Goal: Task Accomplishment & Management: Manage account settings

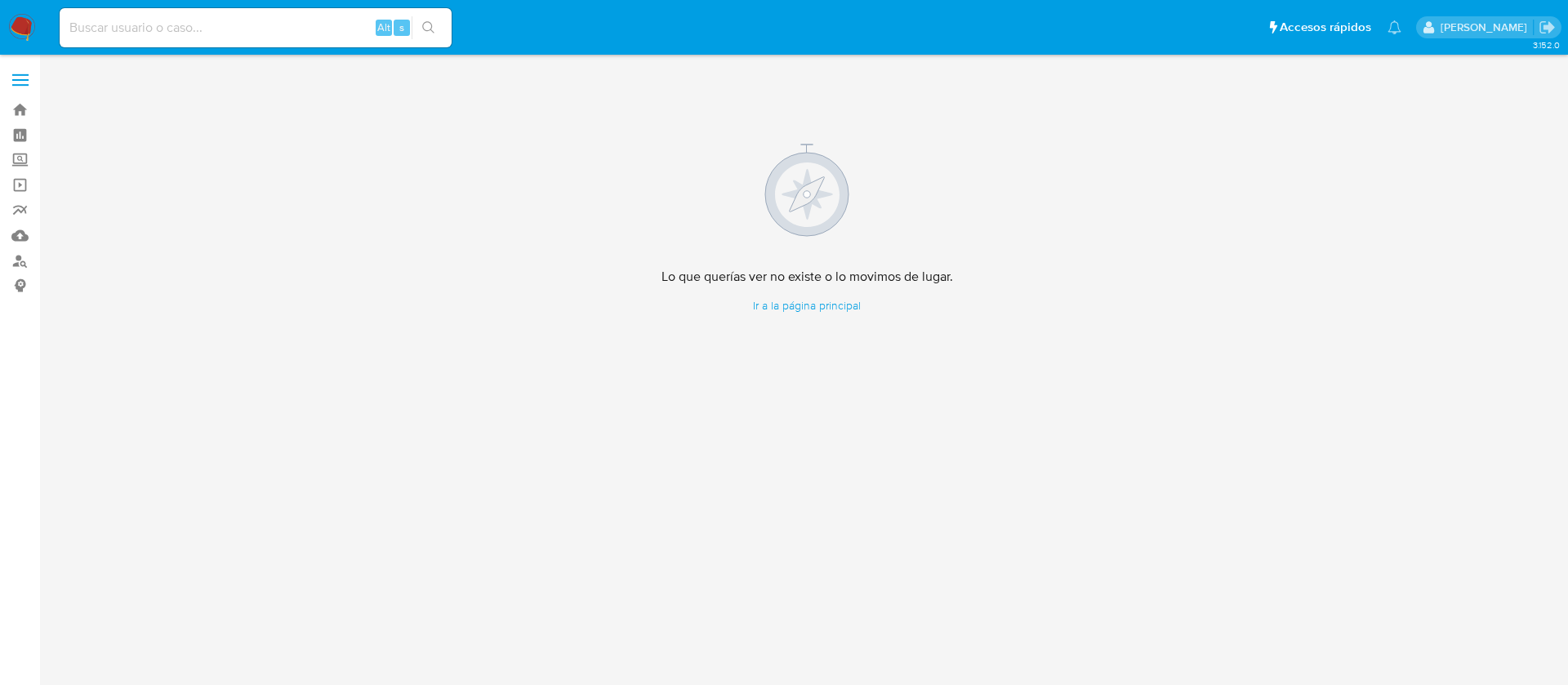
click at [27, 29] on img at bounding box center [22, 28] width 28 height 28
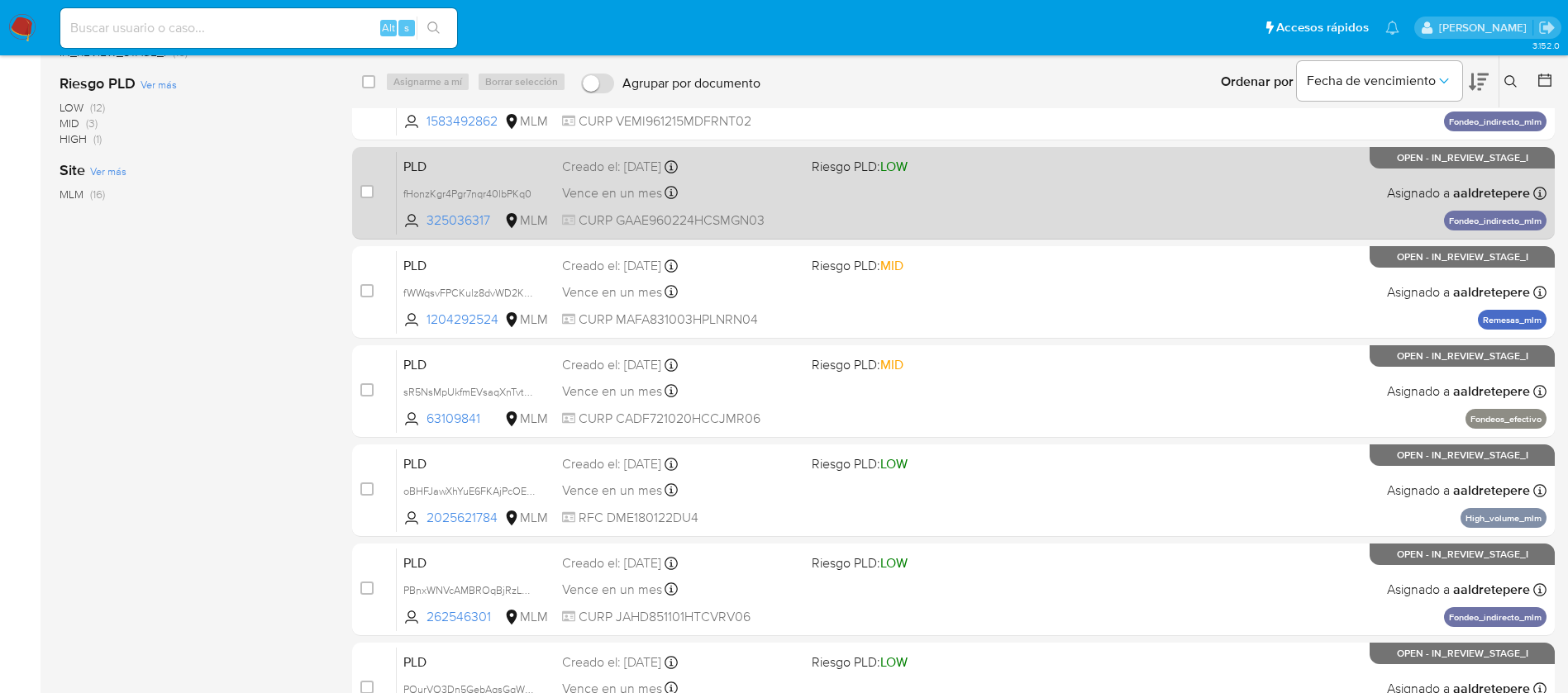
scroll to position [484, 0]
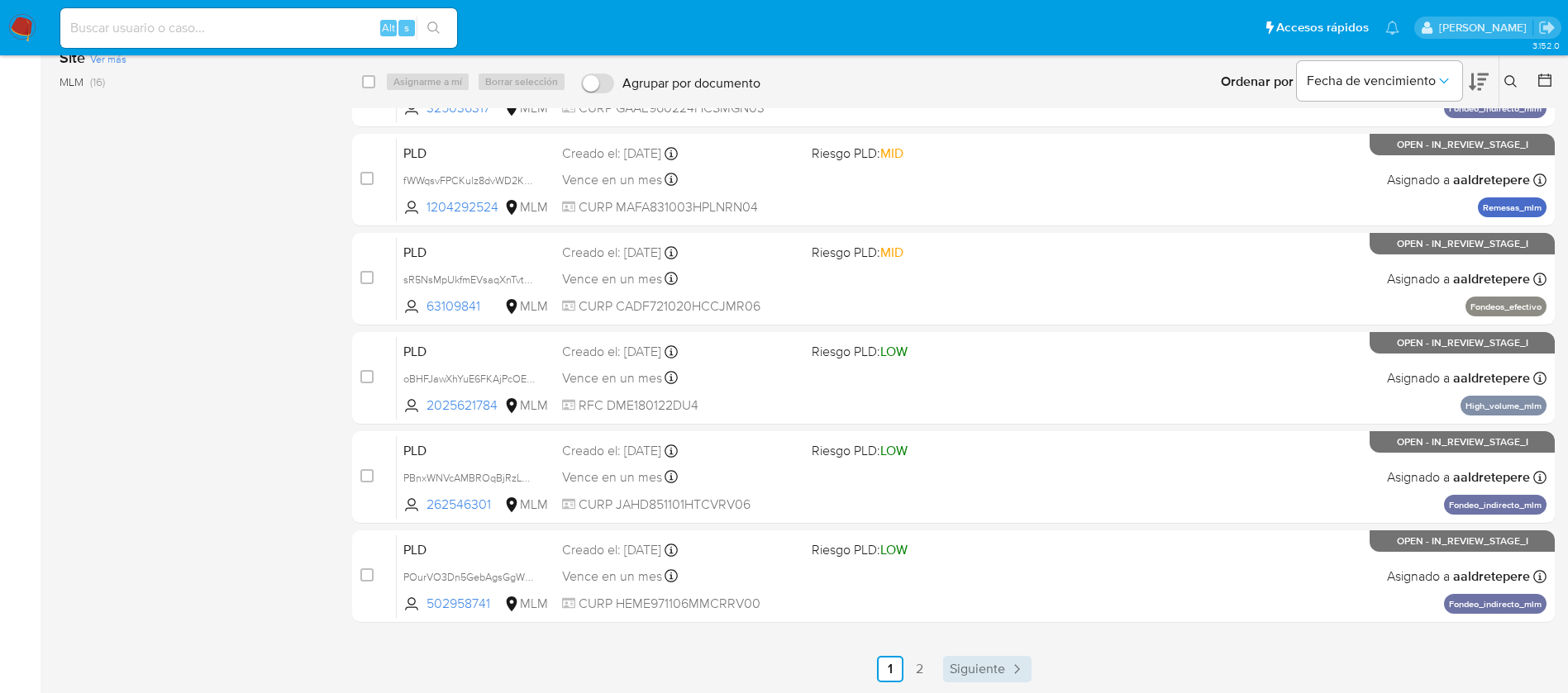
click at [1001, 663] on span "Siguiente" at bounding box center [977, 669] width 55 height 13
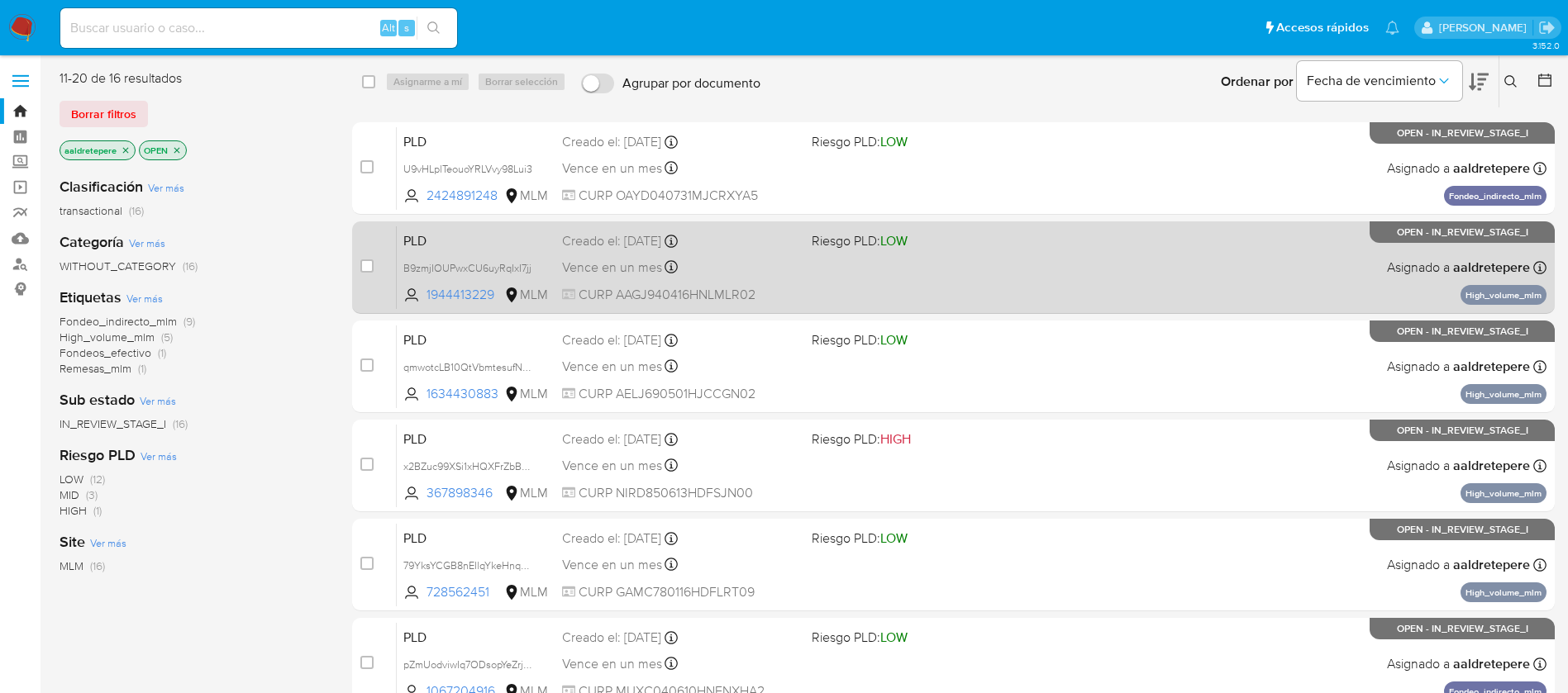
click at [955, 294] on div "PLD B9zmjIOUPwxCU6uyRqIxI7jj 1944413229 MLM Riesgo PLD: LOW Creado el: 12/07/20…" at bounding box center [972, 268] width 1150 height 84
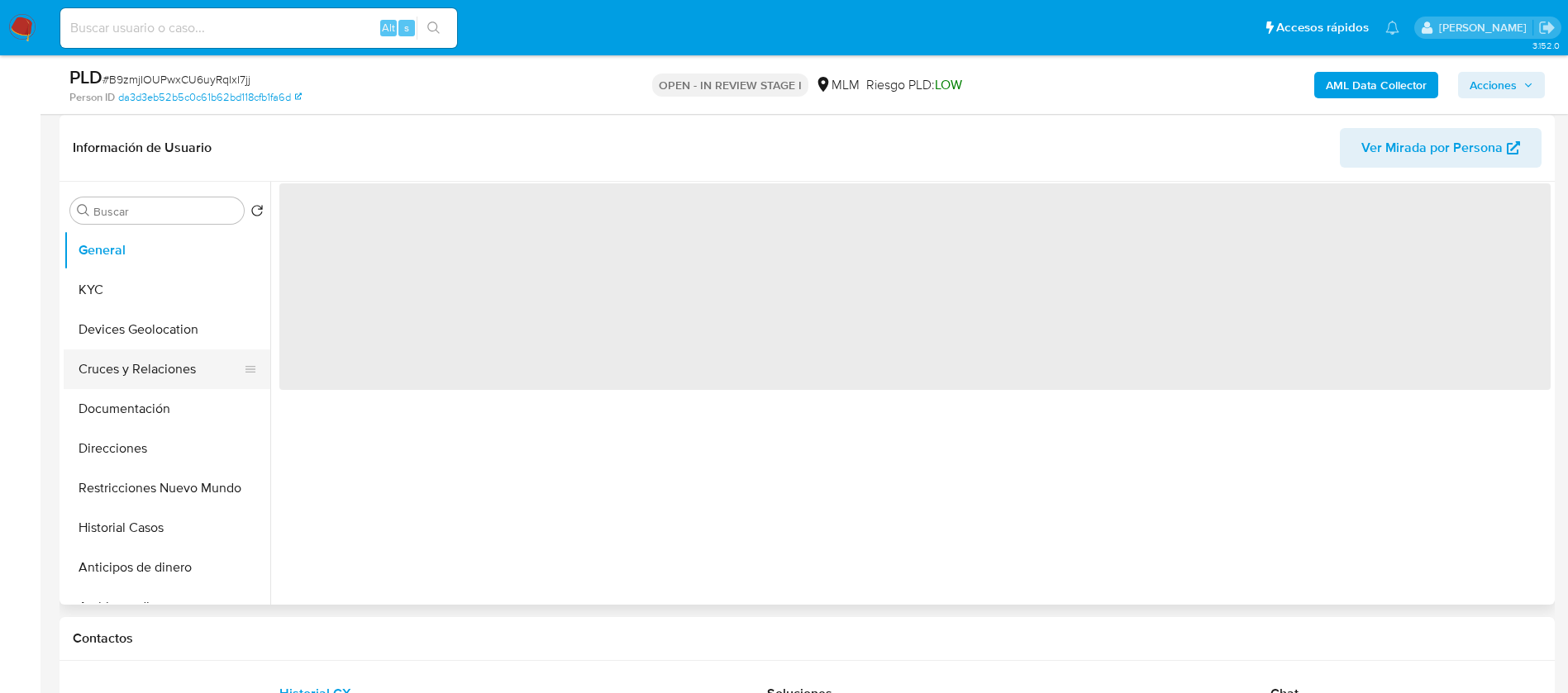
scroll to position [248, 0]
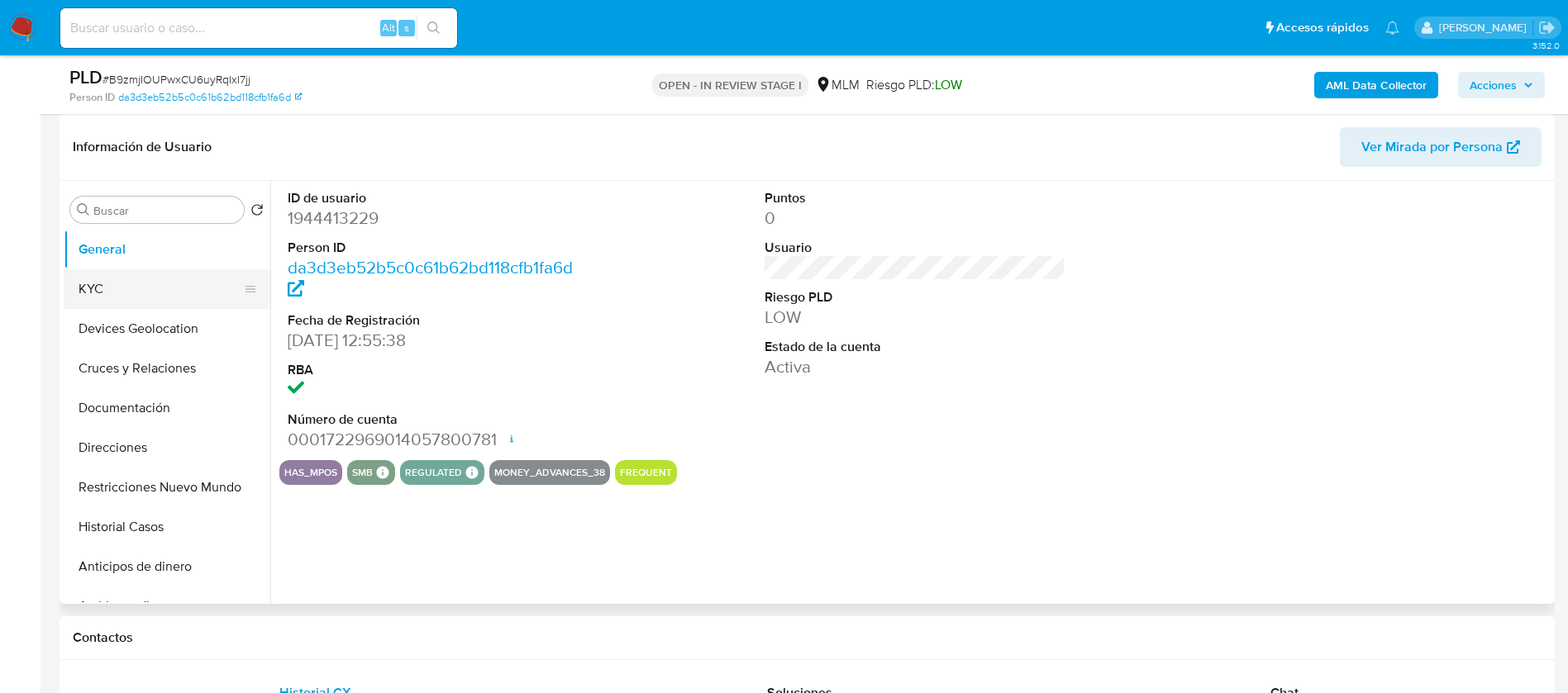
click at [157, 304] on button "KYC" at bounding box center [160, 289] width 193 height 40
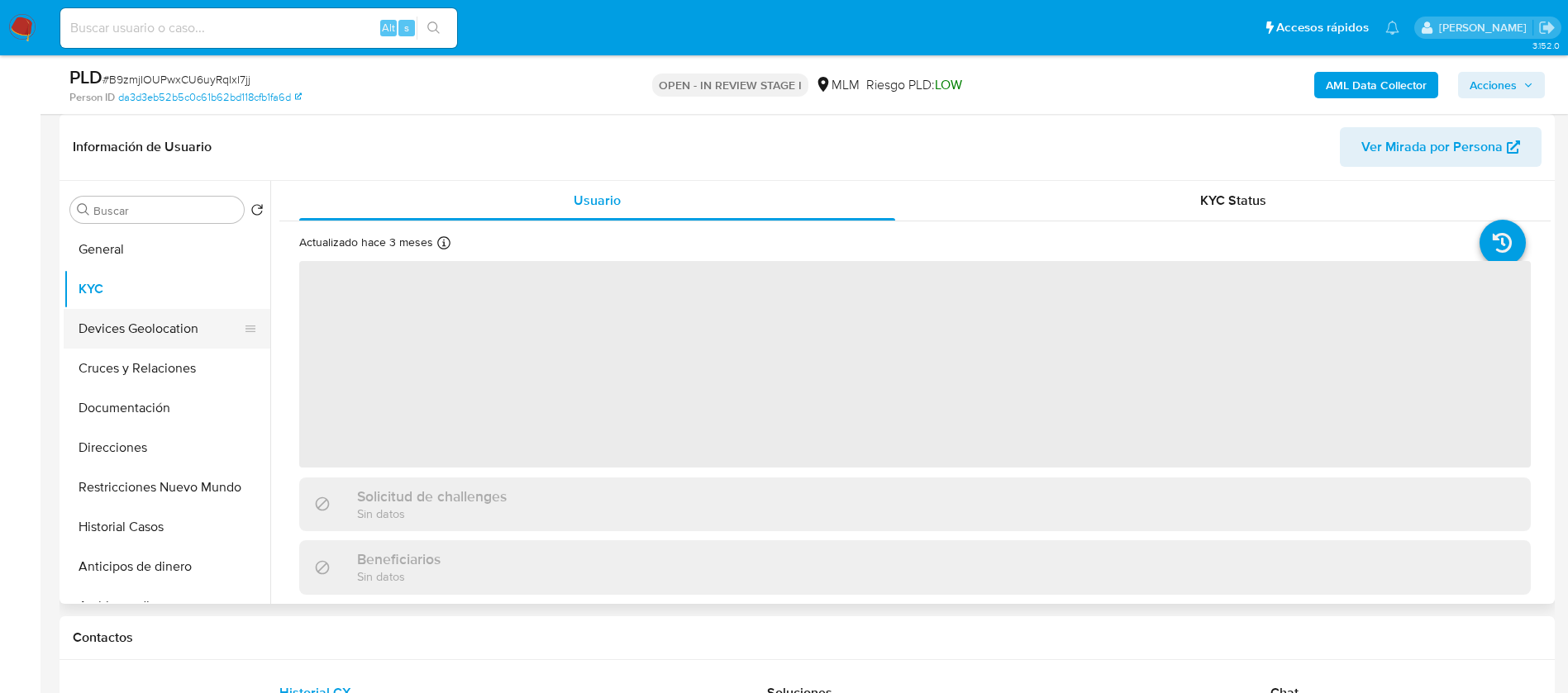
select select "10"
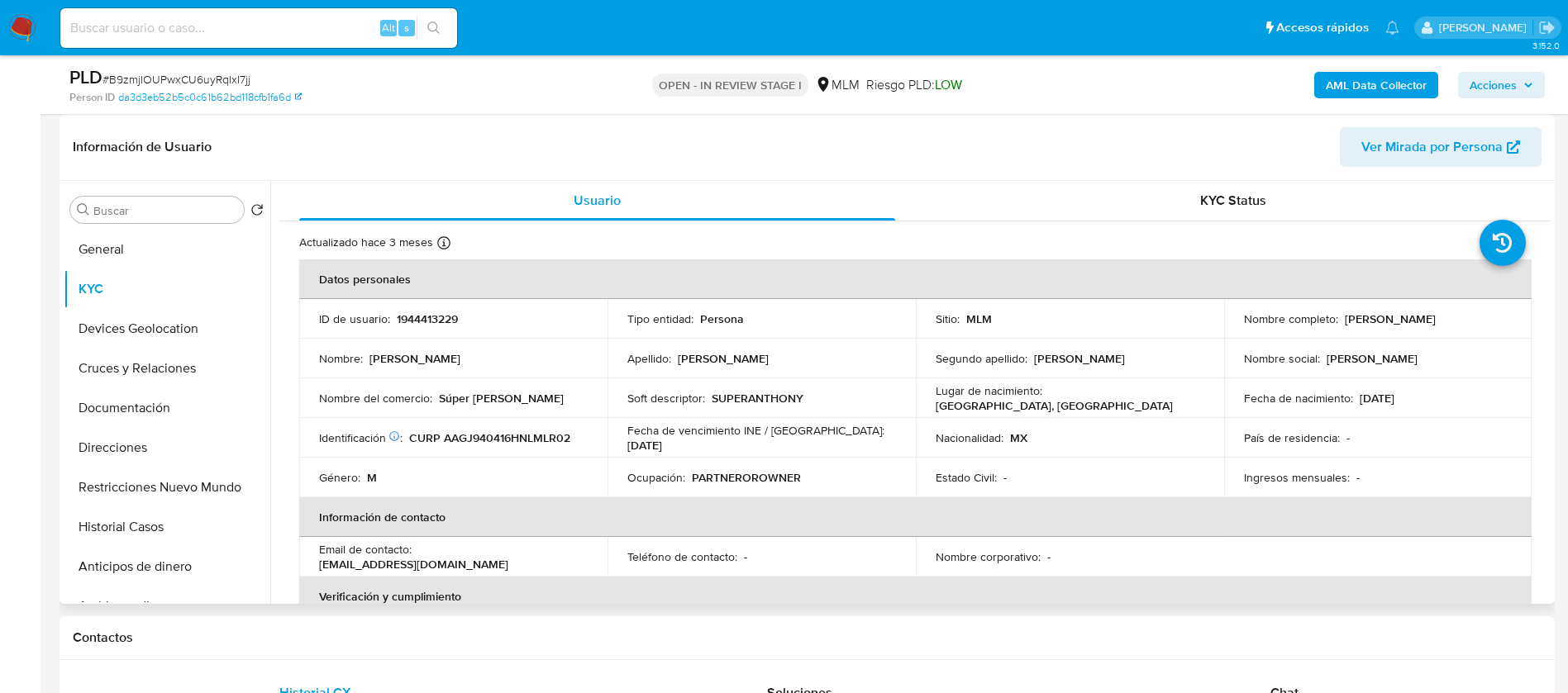
click at [727, 437] on p "Fecha de vencimiento INE / Pasaporte :" at bounding box center [756, 431] width 257 height 15
click at [828, 312] on div "Tipo entidad : Persona" at bounding box center [762, 318] width 269 height 15
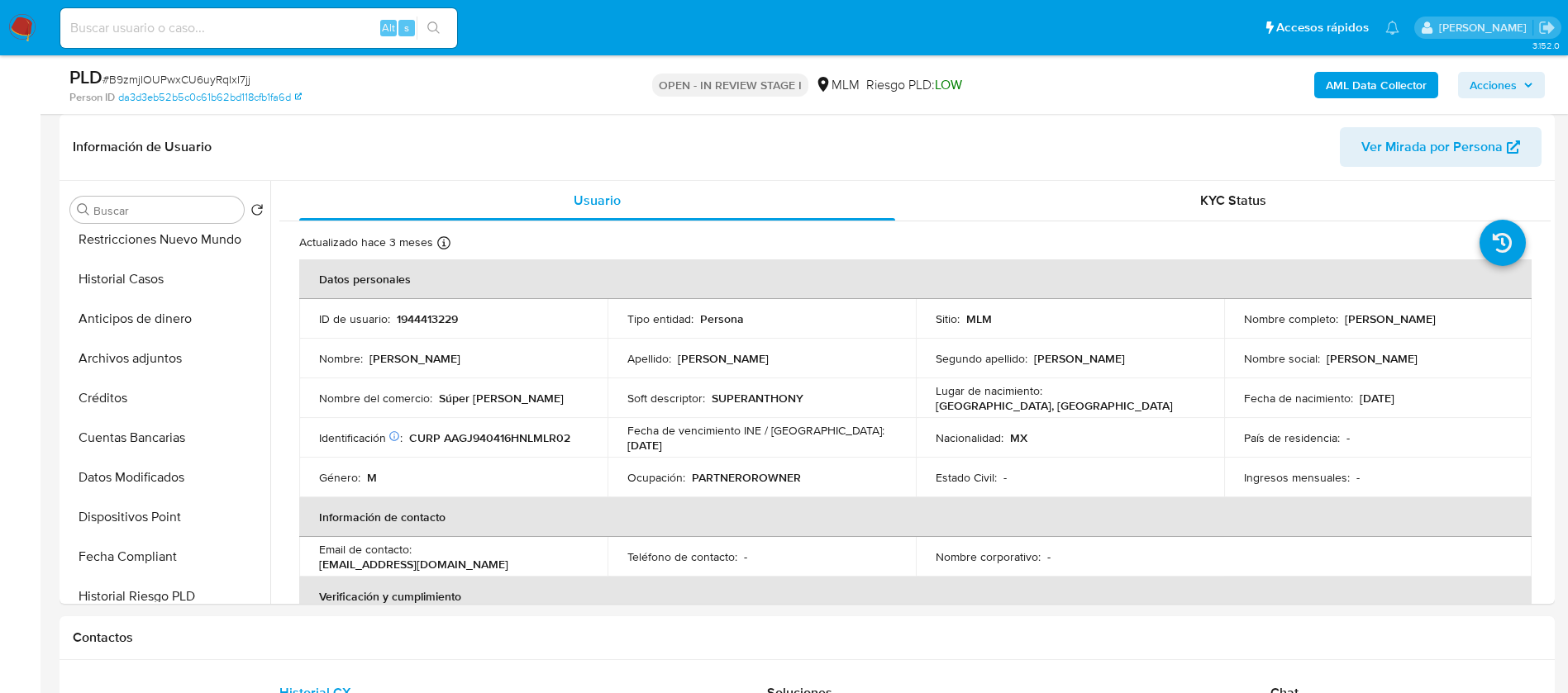
drag, startPoint x: 1138, startPoint y: 250, endPoint x: 948, endPoint y: 85, distance: 251.6
click at [1140, 240] on div "Actualizado hace 3 meses Creado: 14/08/2024 11:55:39 Actualizado: 23/05/2025 18…" at bounding box center [893, 246] width 1190 height 21
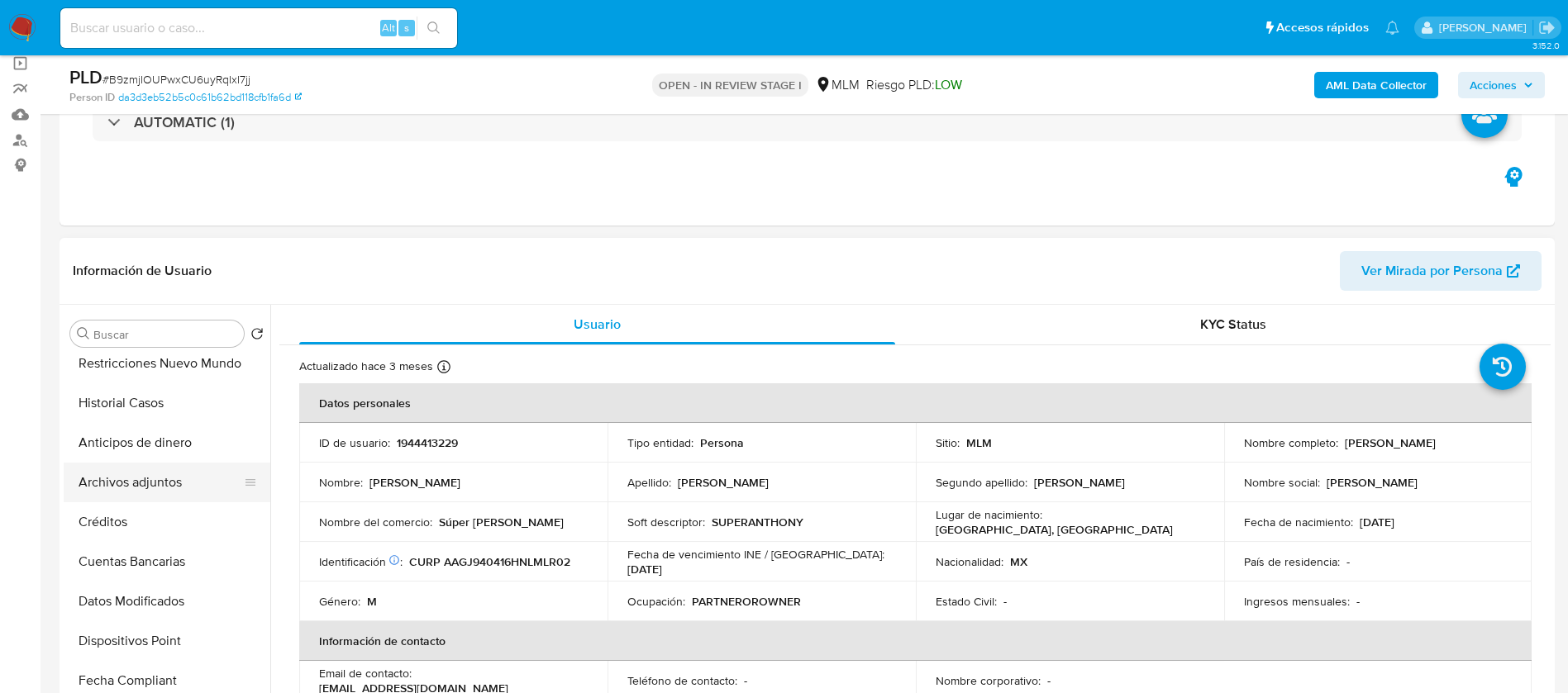
click at [139, 480] on button "Archivos adjuntos" at bounding box center [160, 482] width 193 height 40
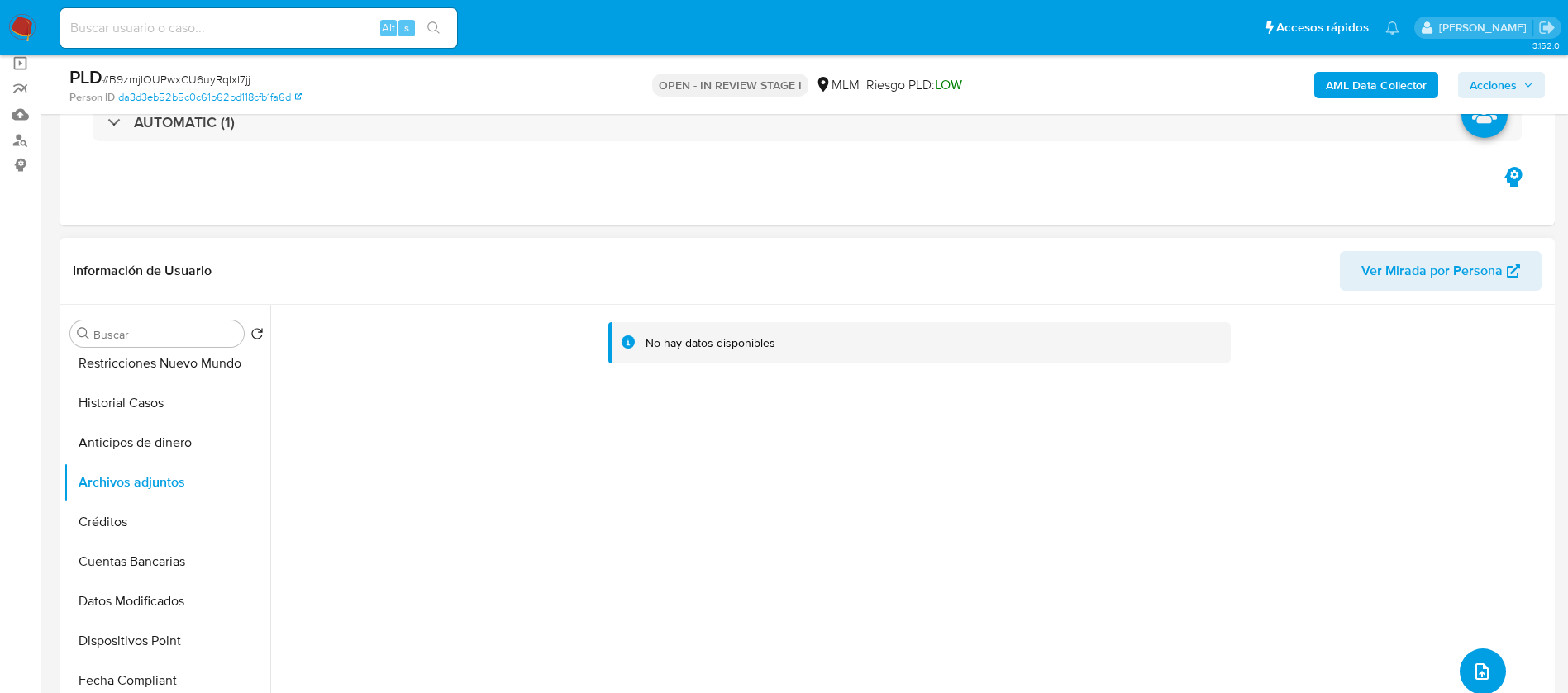
click at [1461, 660] on button "upload-file" at bounding box center [1483, 672] width 46 height 46
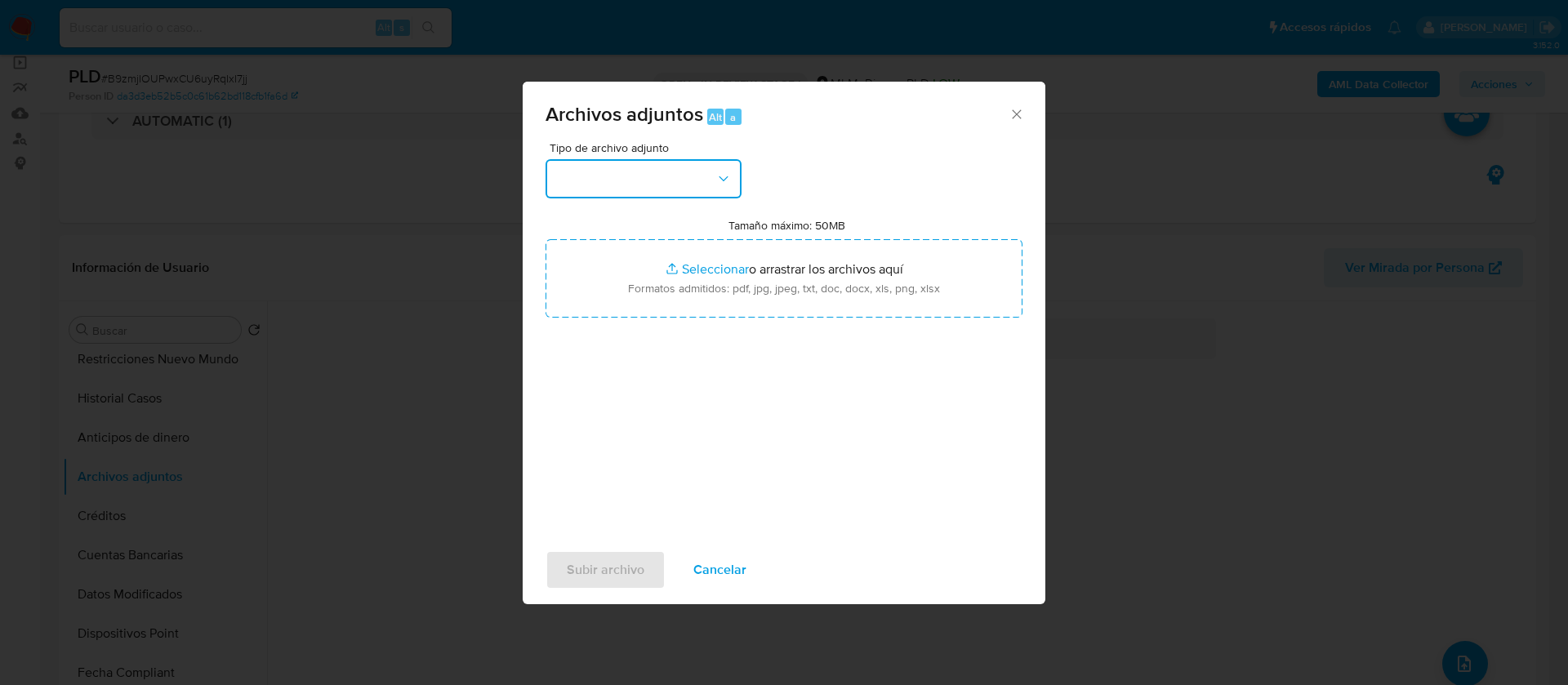
click at [648, 198] on button "button" at bounding box center [643, 179] width 196 height 40
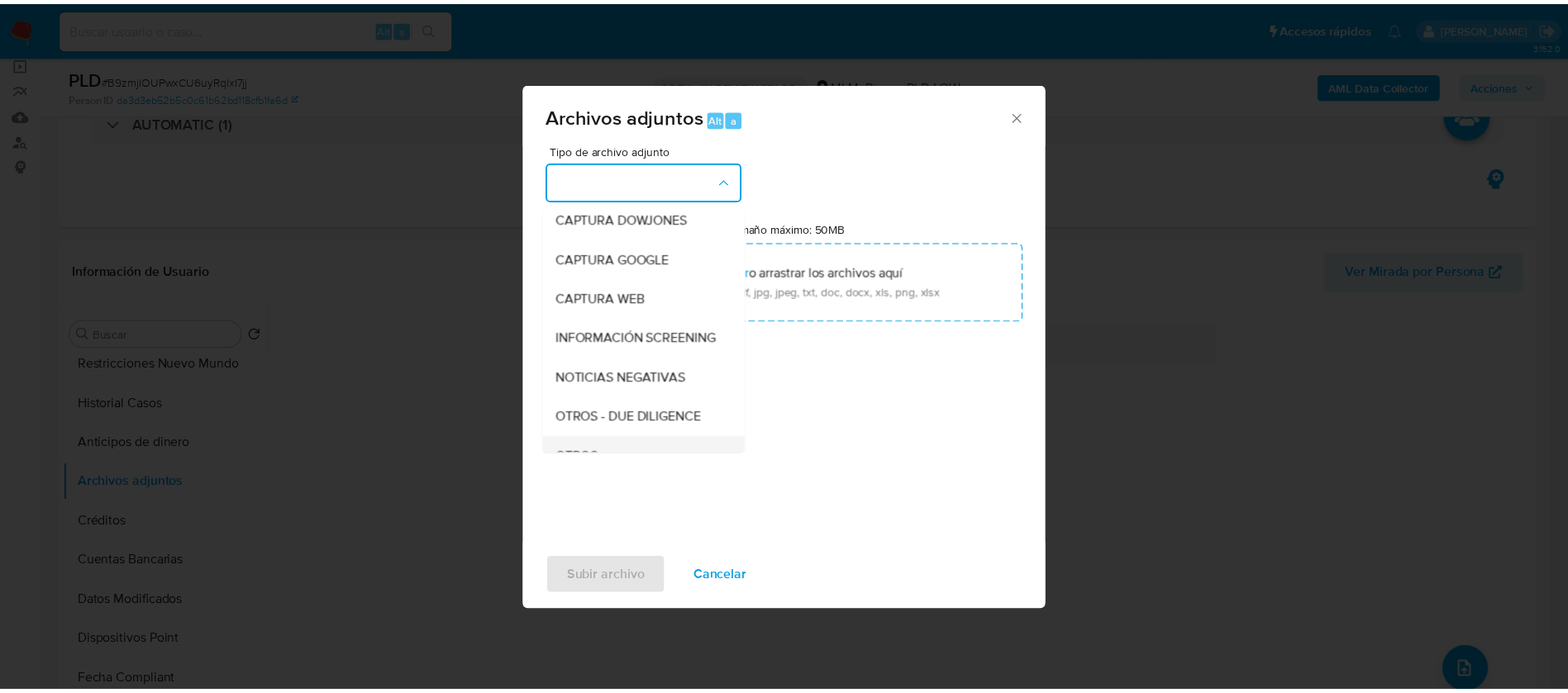
scroll to position [170, 0]
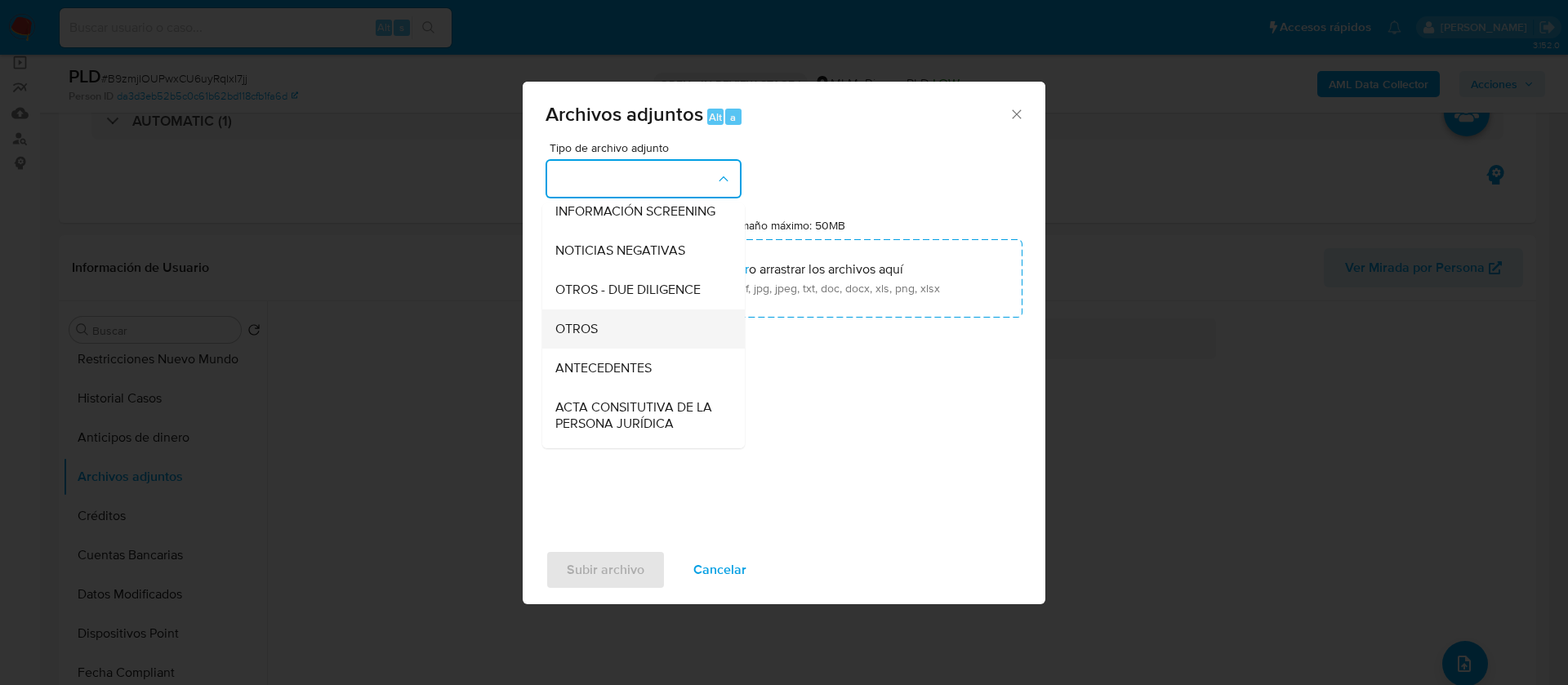
click at [591, 338] on span "OTROS" at bounding box center [577, 329] width 42 height 17
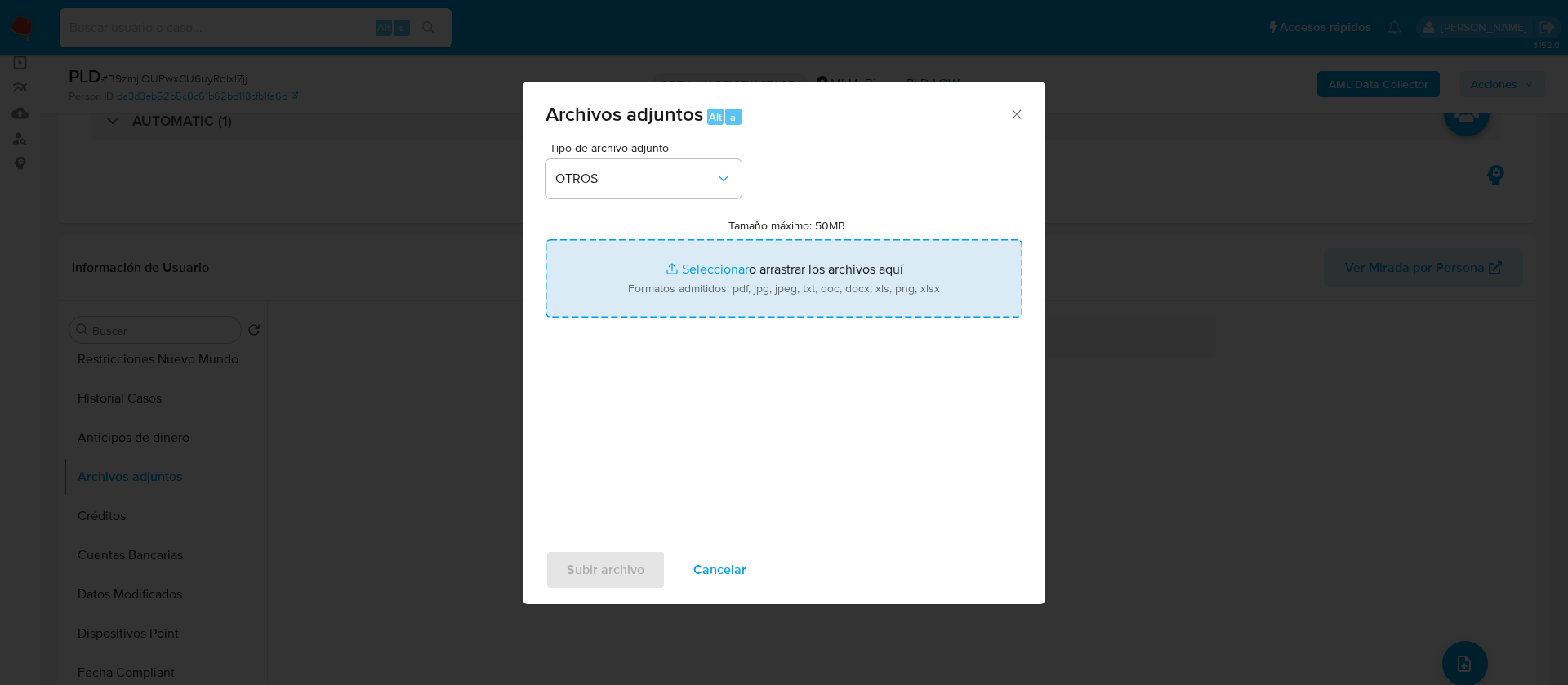
click at [700, 277] on input "Tamaño máximo: 50MB Seleccionar archivos" at bounding box center [784, 278] width 477 height 78
type input "C:\fakepath\1944413229_JORGE DANIEL AMADOR GUILLEN_JULIO 2025.xlsx"
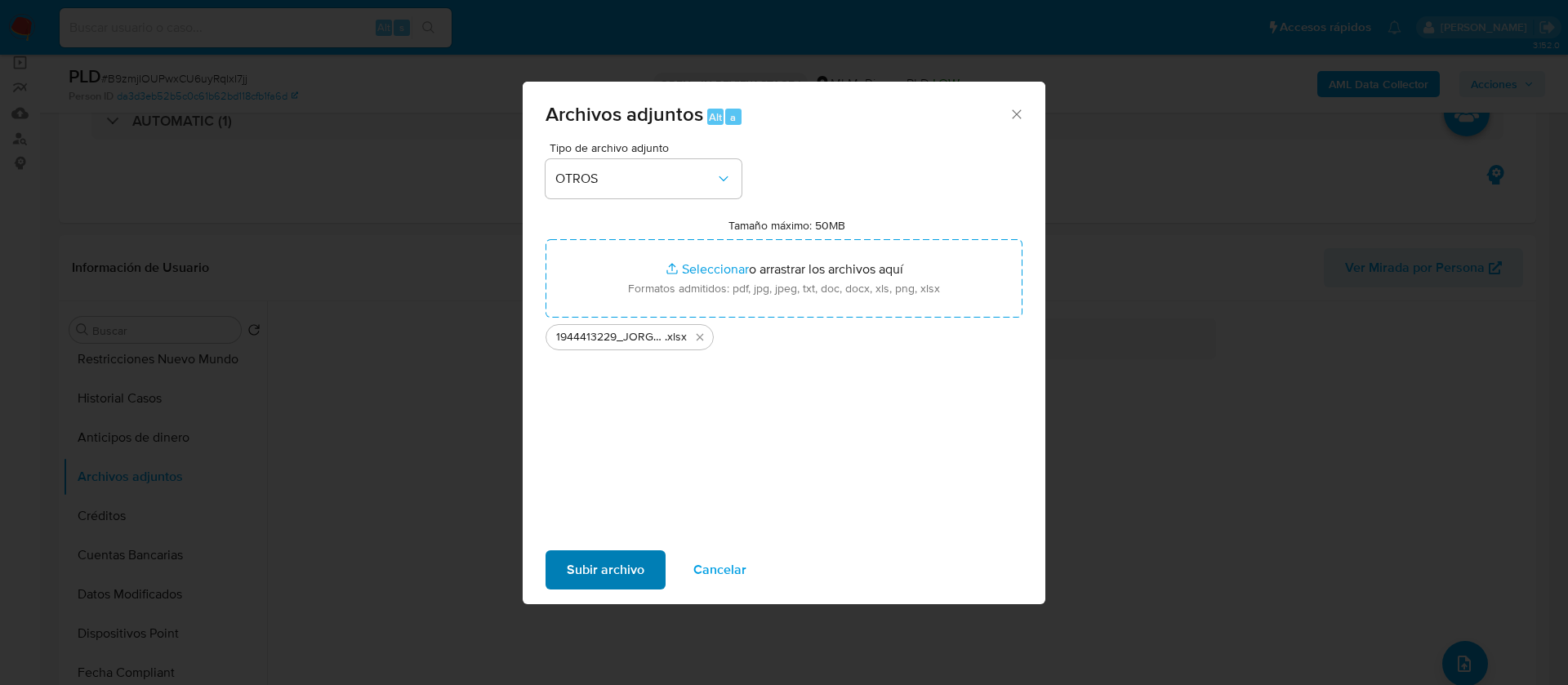
click at [609, 546] on div "Subir archivo Cancelar" at bounding box center [784, 570] width 522 height 62
click at [632, 572] on span "Subir archivo" at bounding box center [606, 570] width 77 height 36
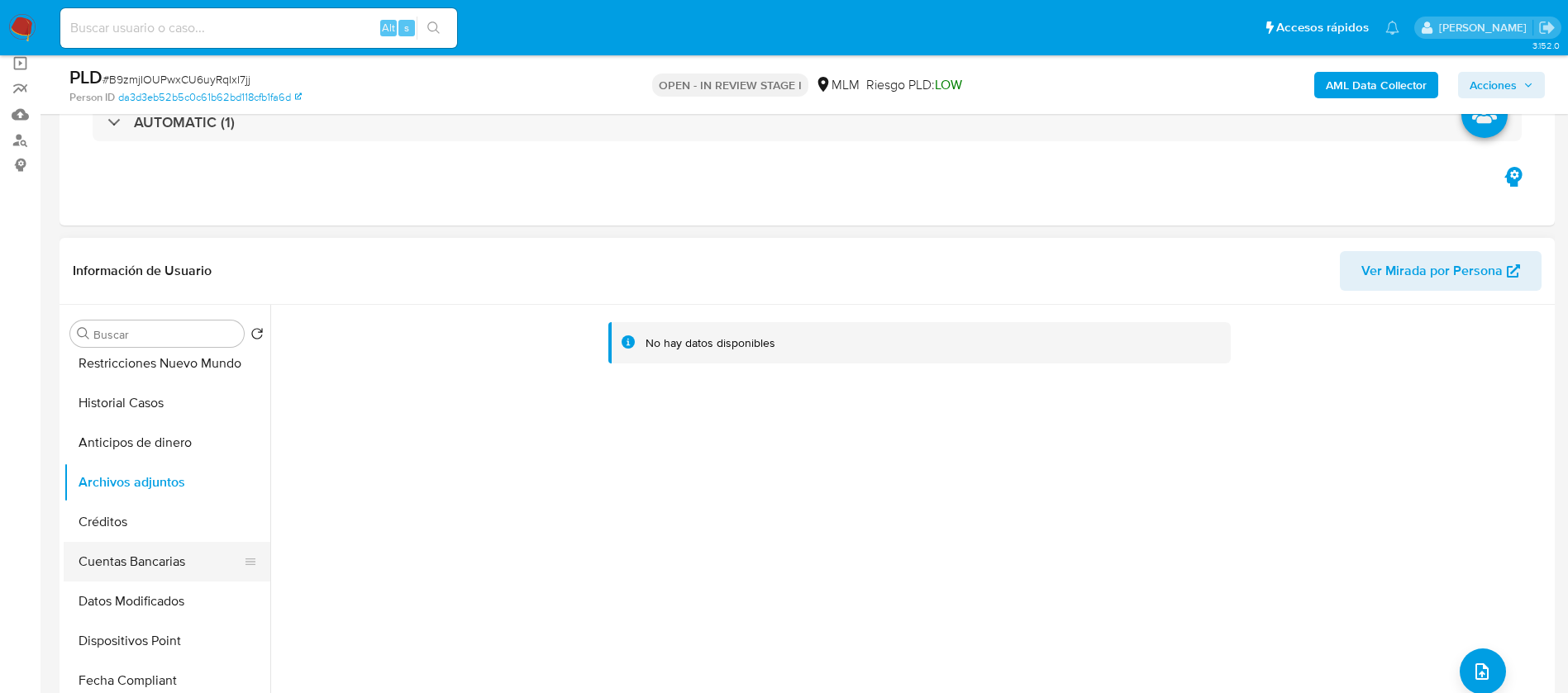
click at [90, 554] on button "Cuentas Bancarias" at bounding box center [160, 561] width 193 height 40
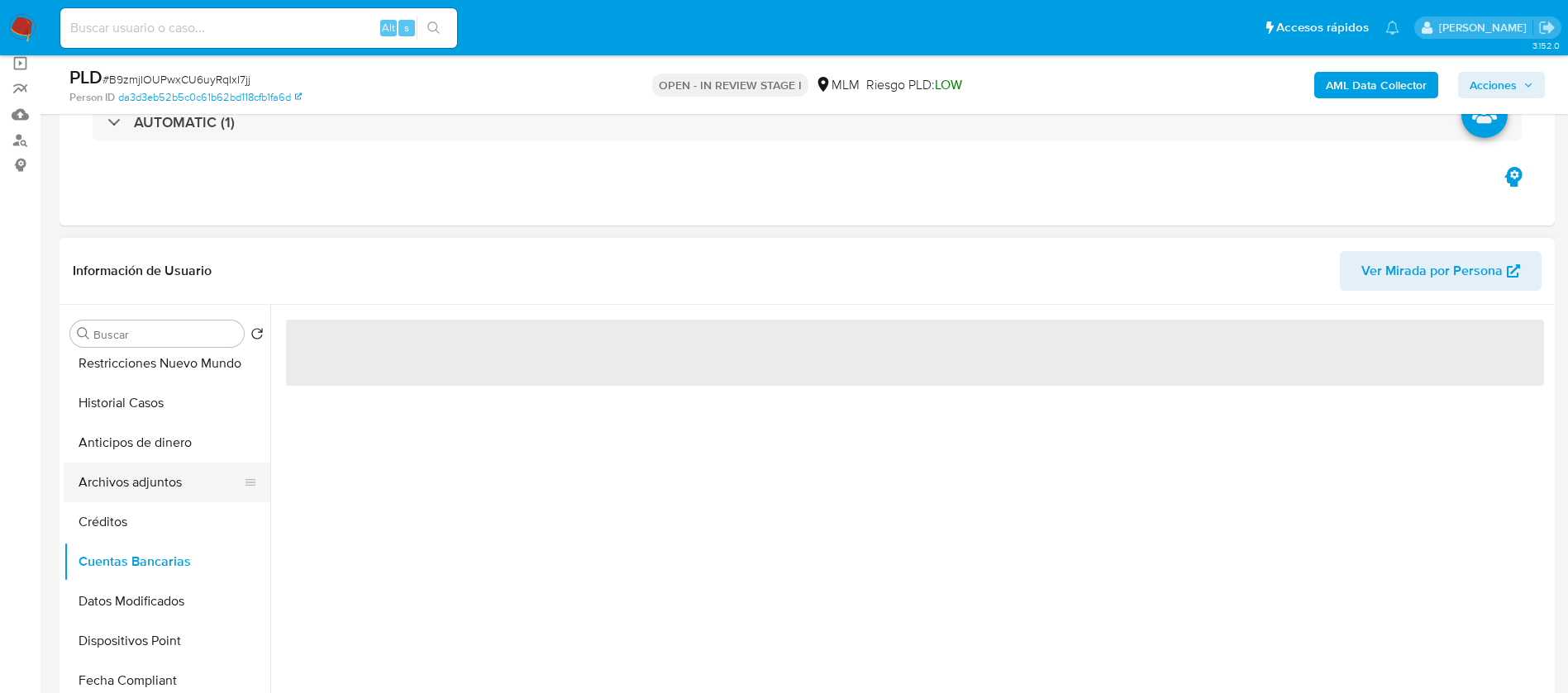
click at [91, 477] on button "Archivos adjuntos" at bounding box center [160, 482] width 193 height 40
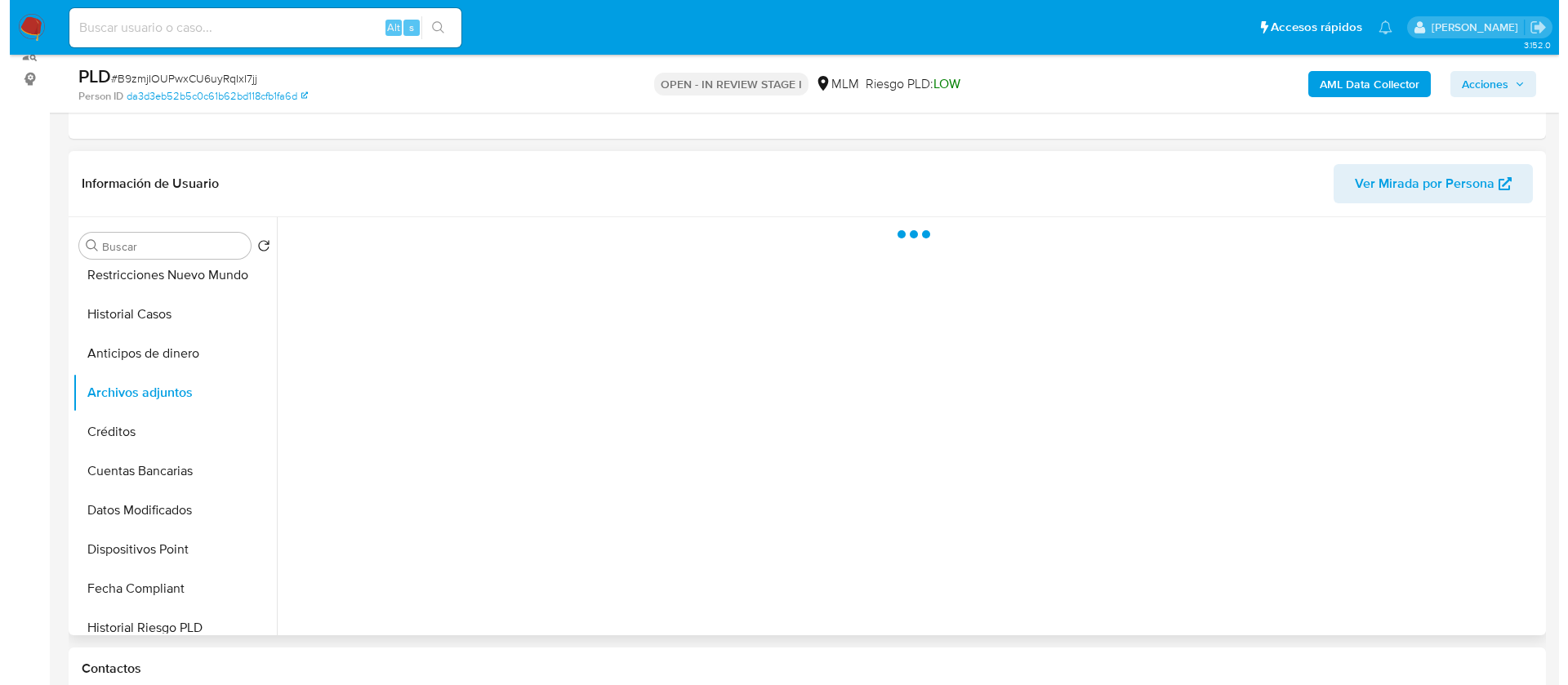
scroll to position [245, 0]
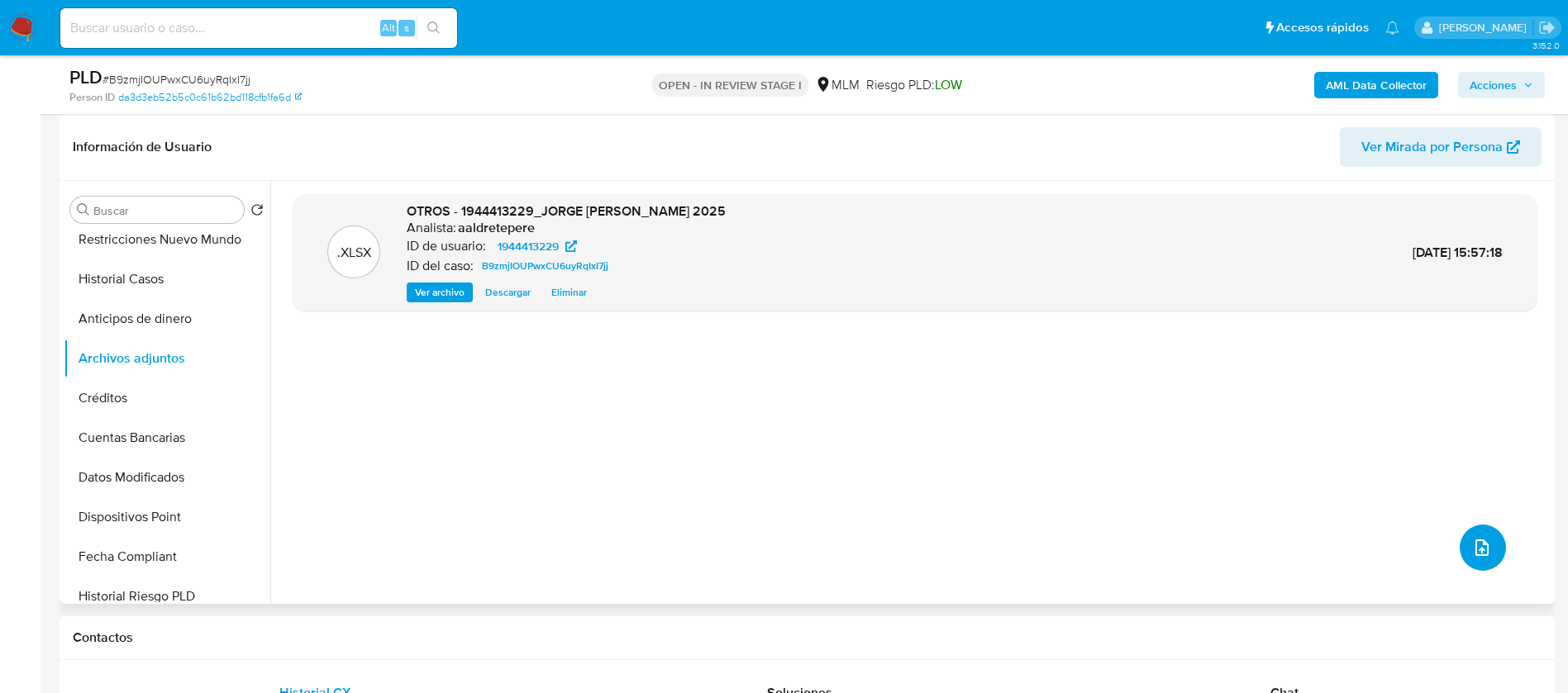
click at [1475, 544] on icon "upload-file" at bounding box center [1482, 548] width 20 height 20
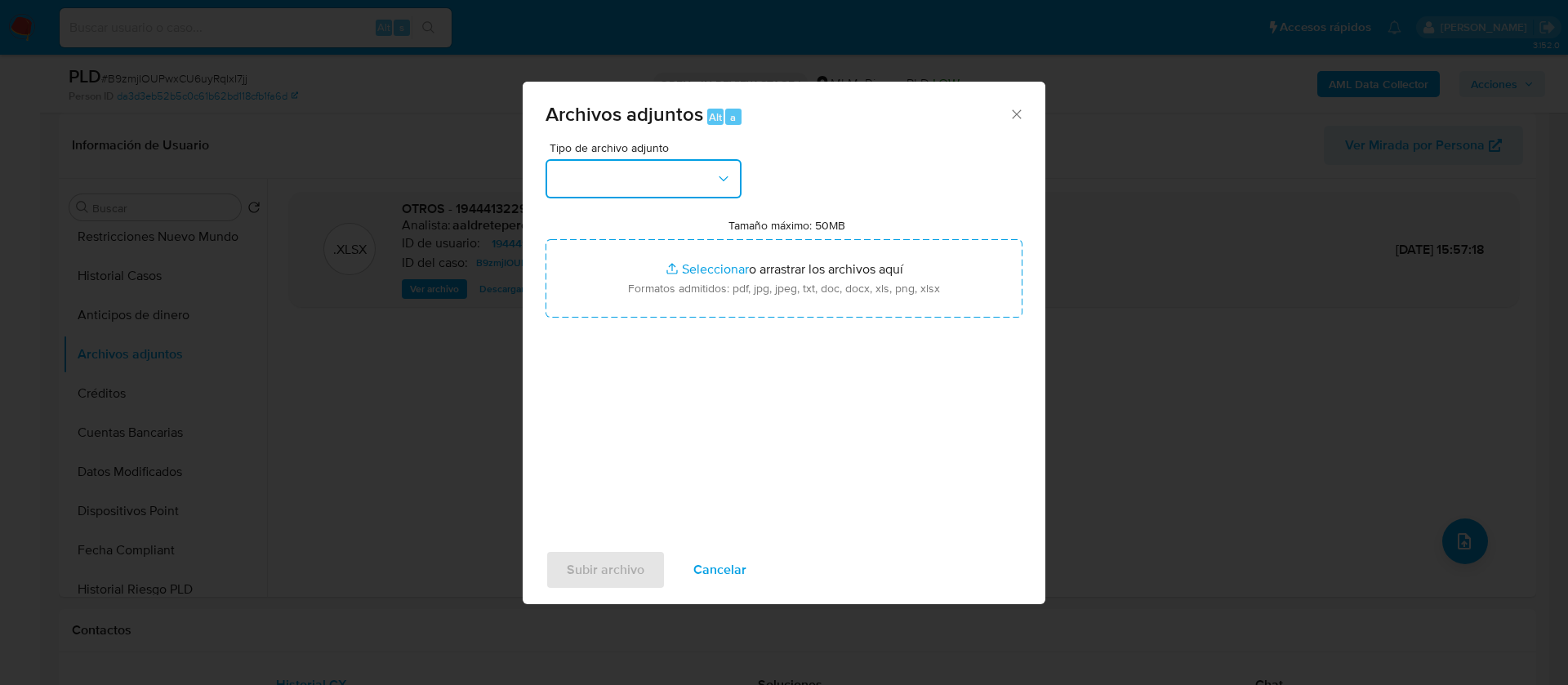
click at [677, 177] on button "button" at bounding box center [643, 179] width 196 height 40
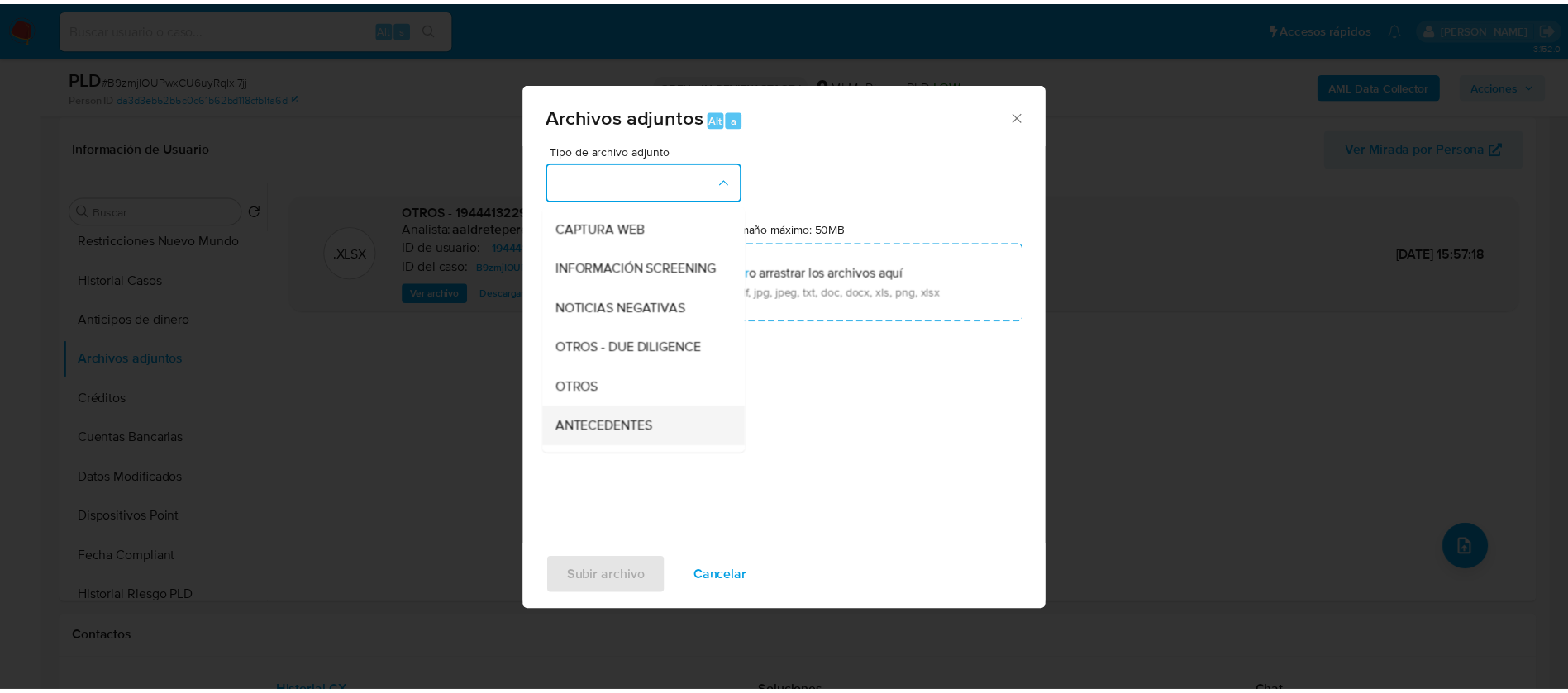
scroll to position [170, 0]
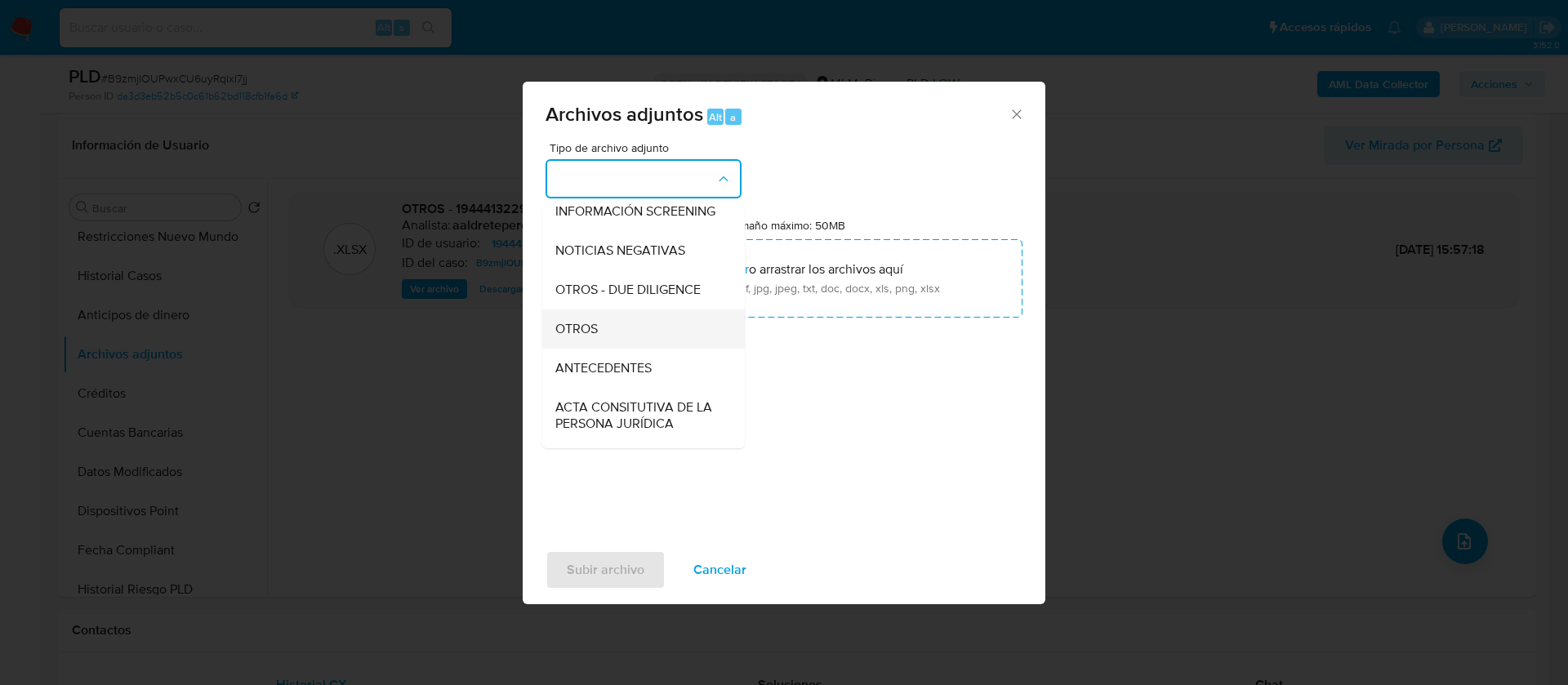
click at [633, 344] on div "OTROS" at bounding box center [638, 329] width 166 height 40
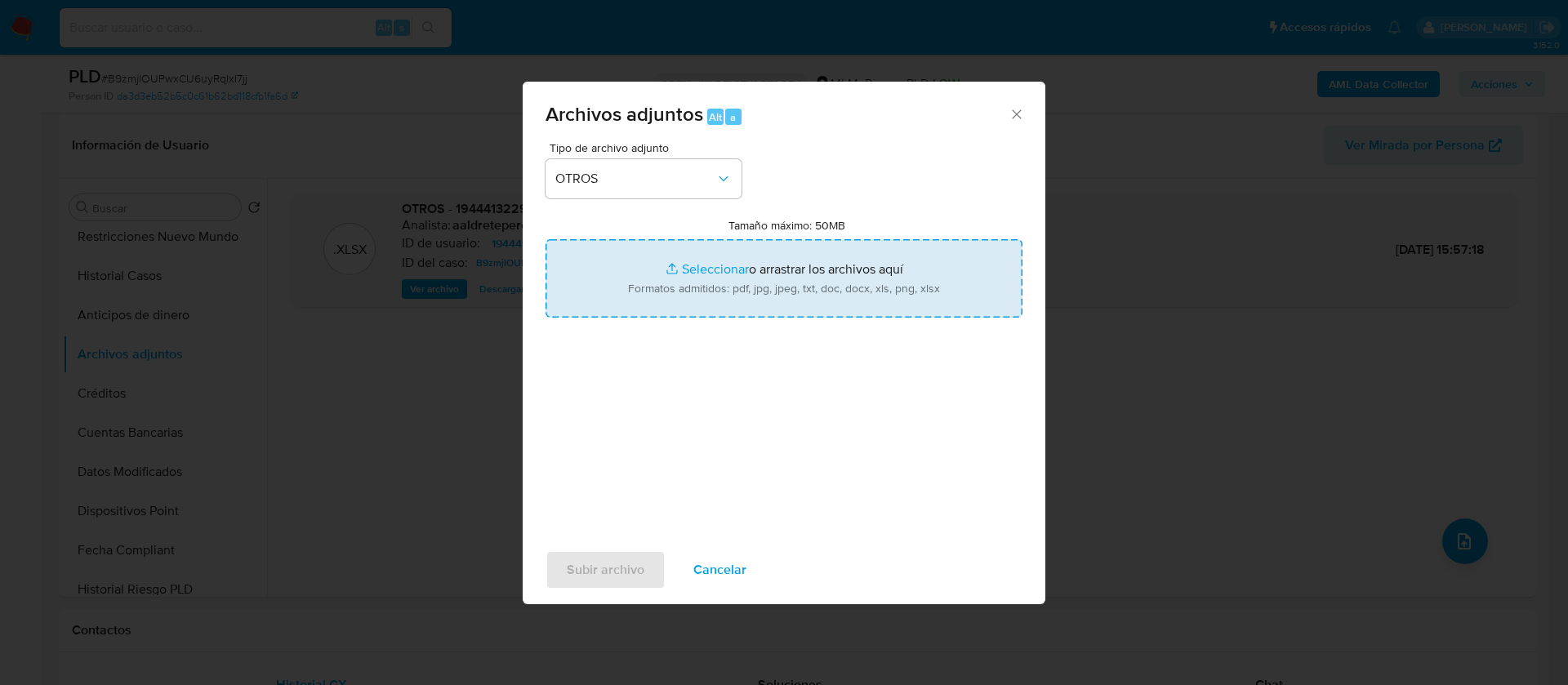
click at [695, 282] on input "Tamaño máximo: 50MB Seleccionar archivos" at bounding box center [784, 278] width 477 height 78
type input "C:\fakepath\1944413229_JORGE DANIEL AMADOR GUILLEN_JULIO 2025.pdf"
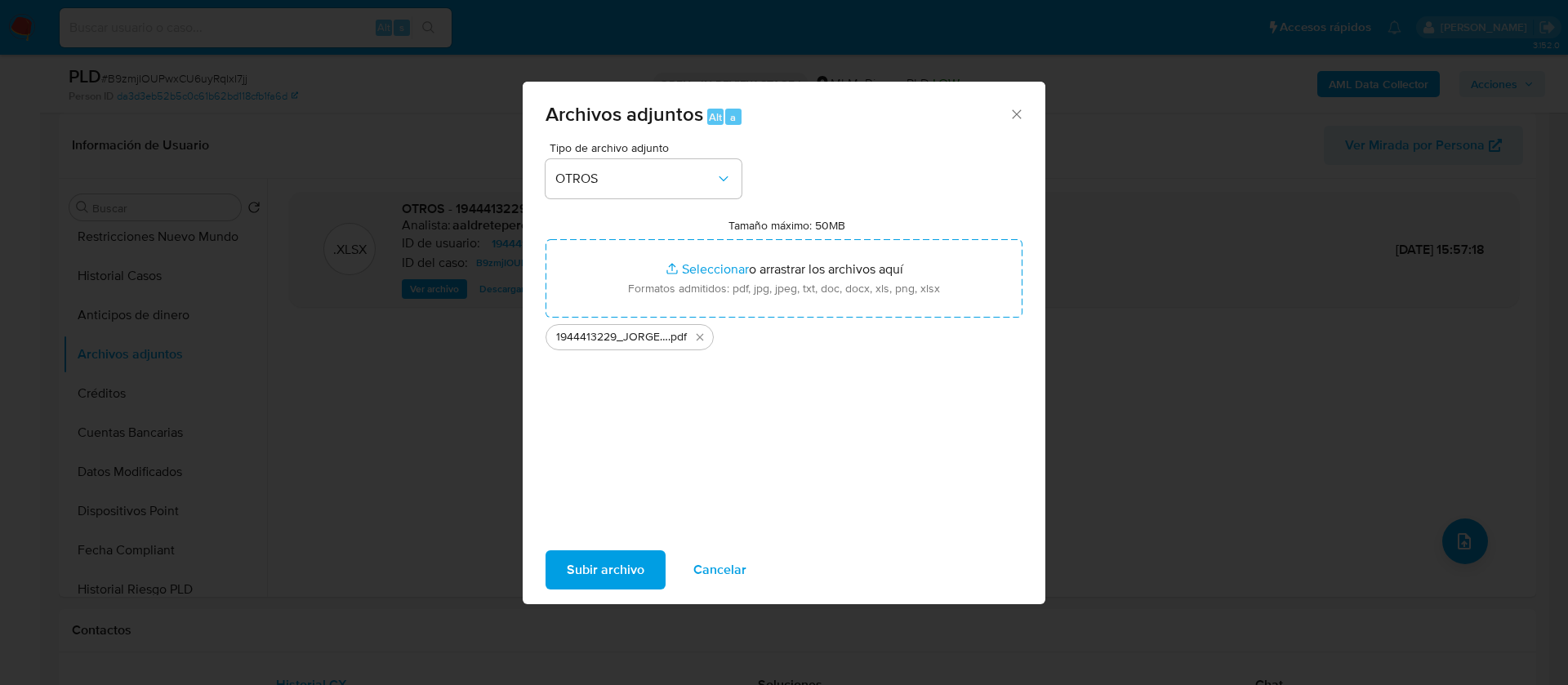
click at [565, 566] on button "Subir archivo" at bounding box center [605, 570] width 120 height 40
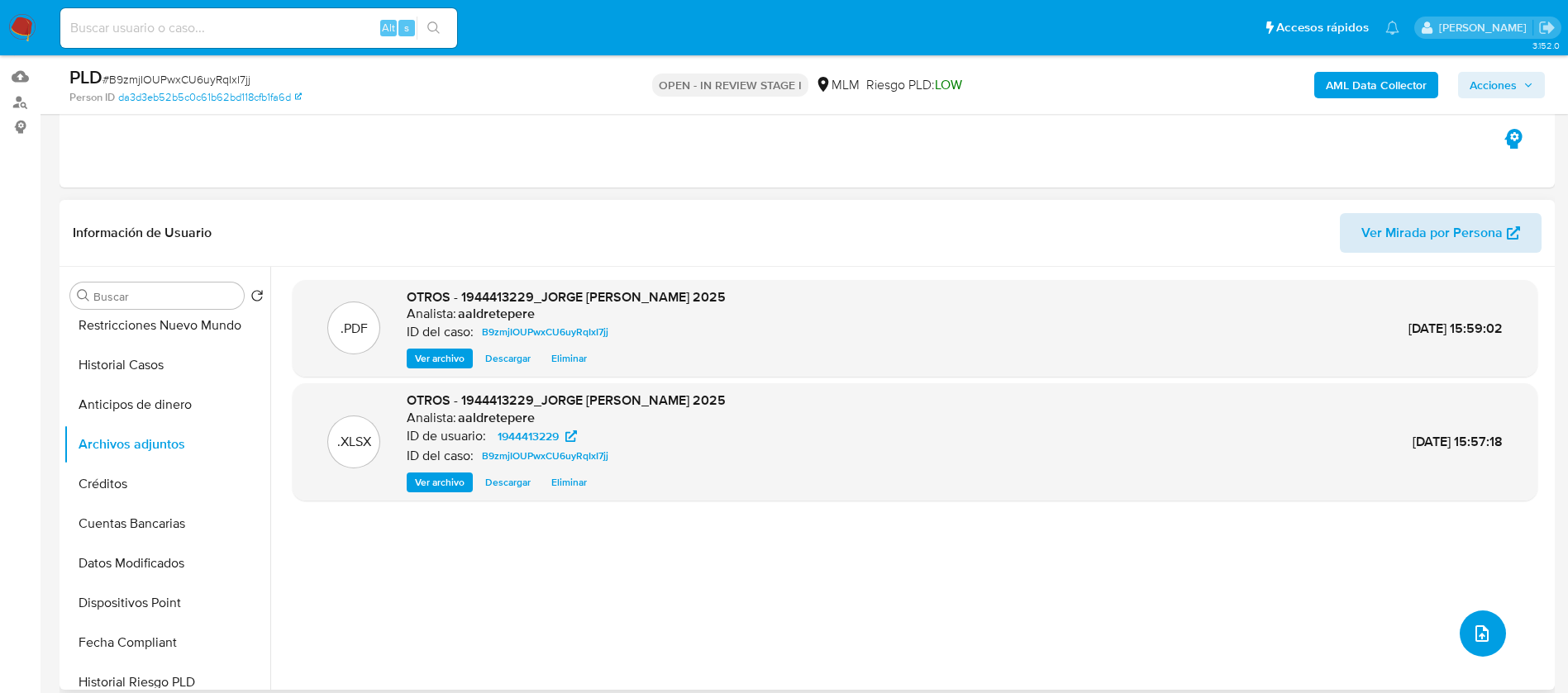
scroll to position [124, 0]
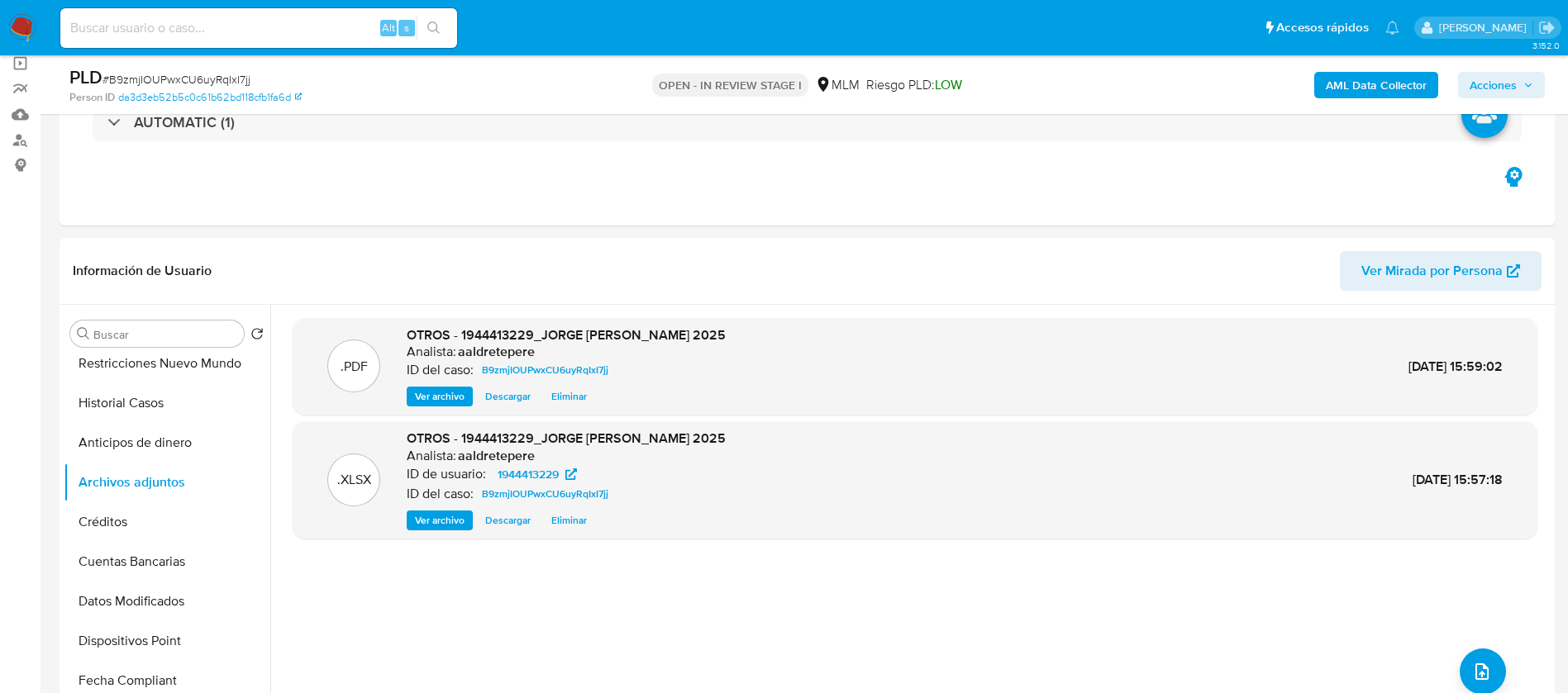
click at [1490, 81] on span "Acciones" at bounding box center [1492, 85] width 47 height 27
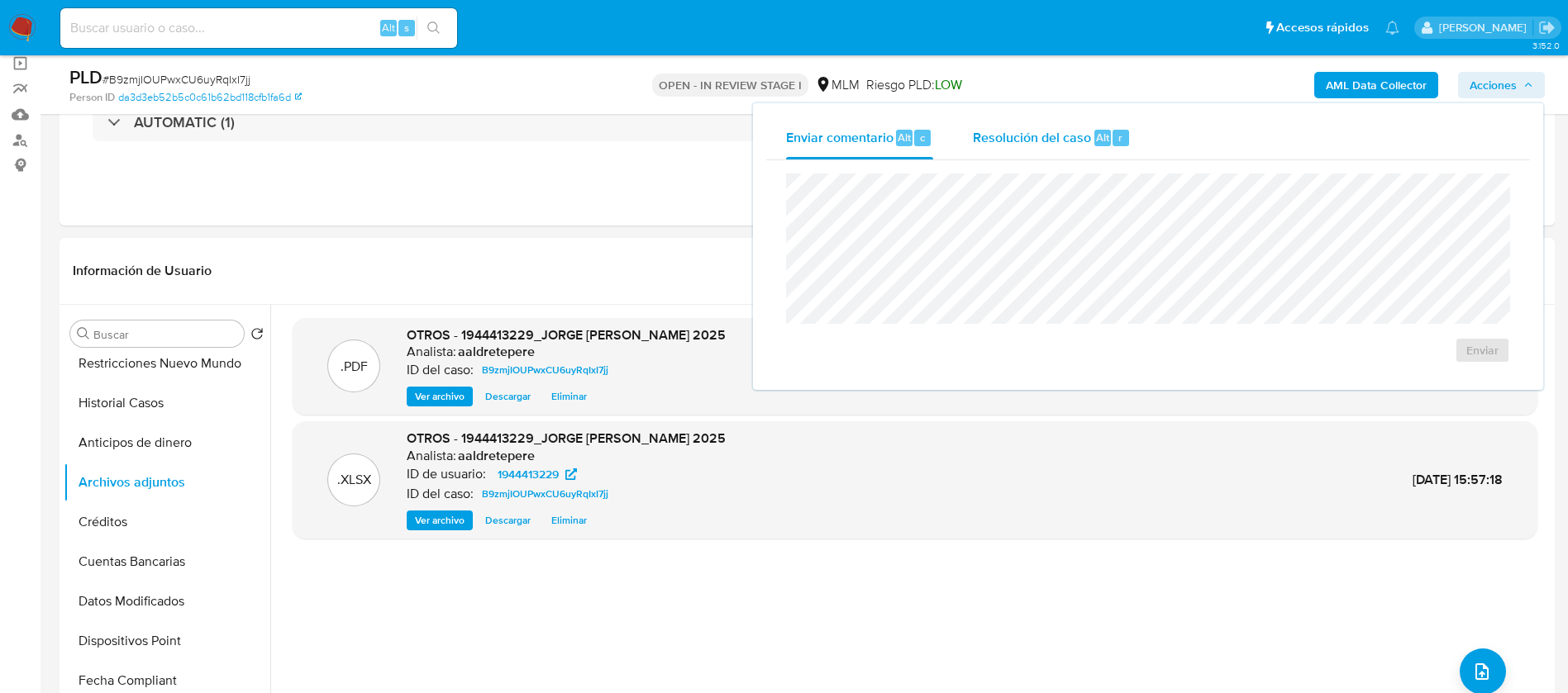
click at [1010, 142] on span "Resolución del caso" at bounding box center [1031, 136] width 118 height 19
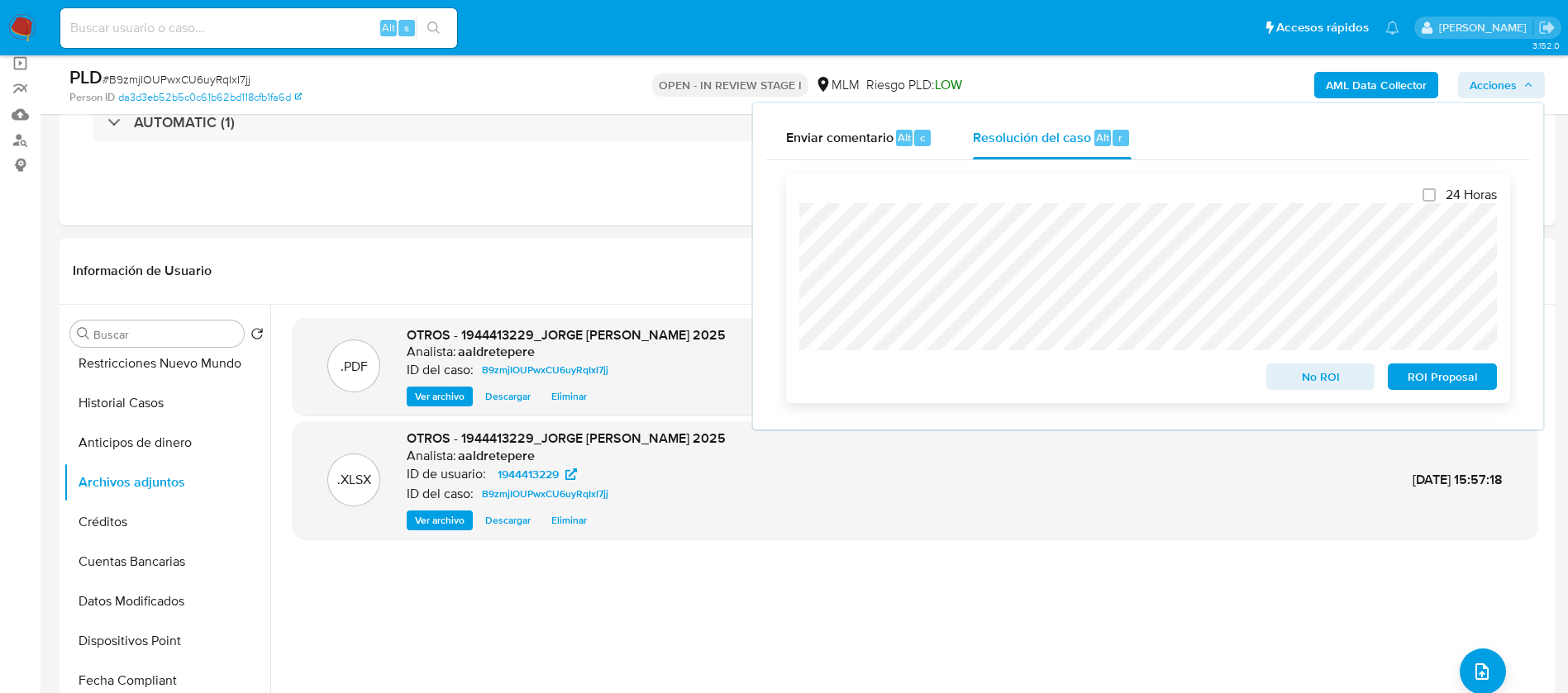
scroll to position [372, 0]
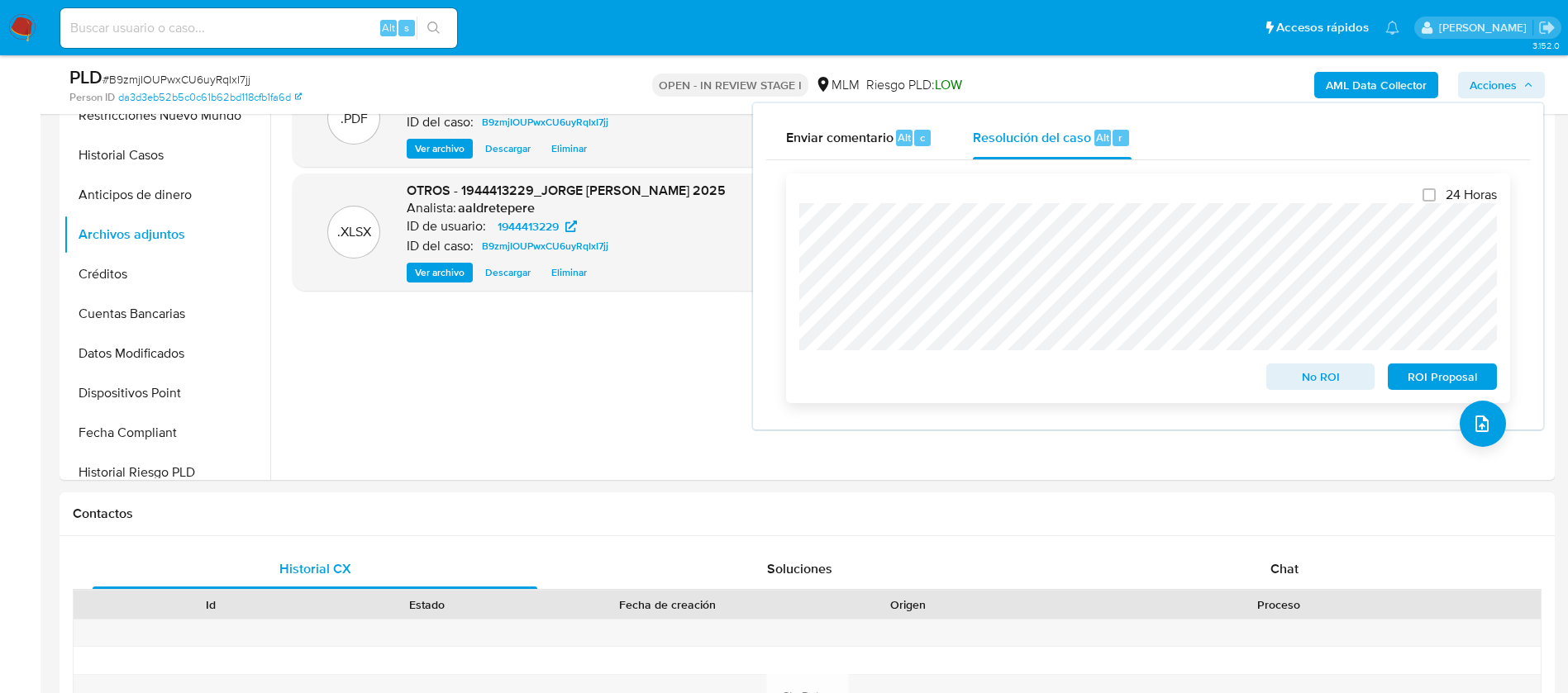
click at [1312, 375] on span "No ROI" at bounding box center [1321, 377] width 86 height 23
